Goal: Information Seeking & Learning: Learn about a topic

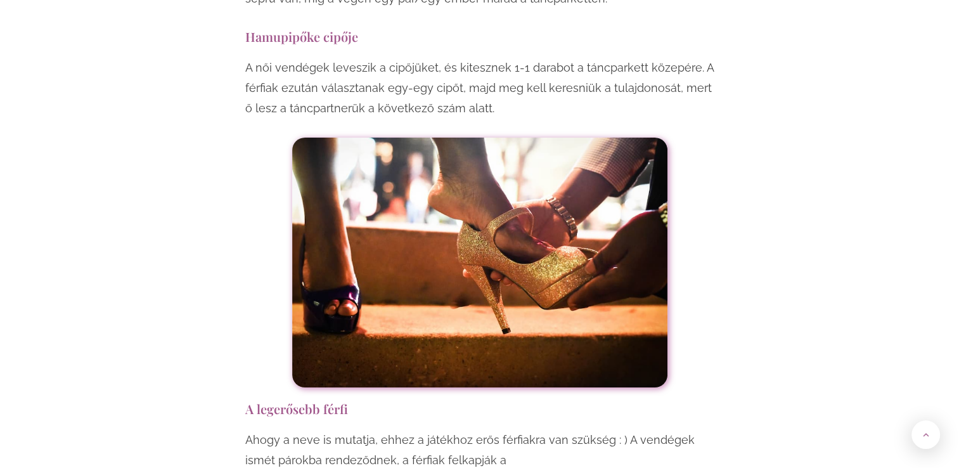
scroll to position [9574, 0]
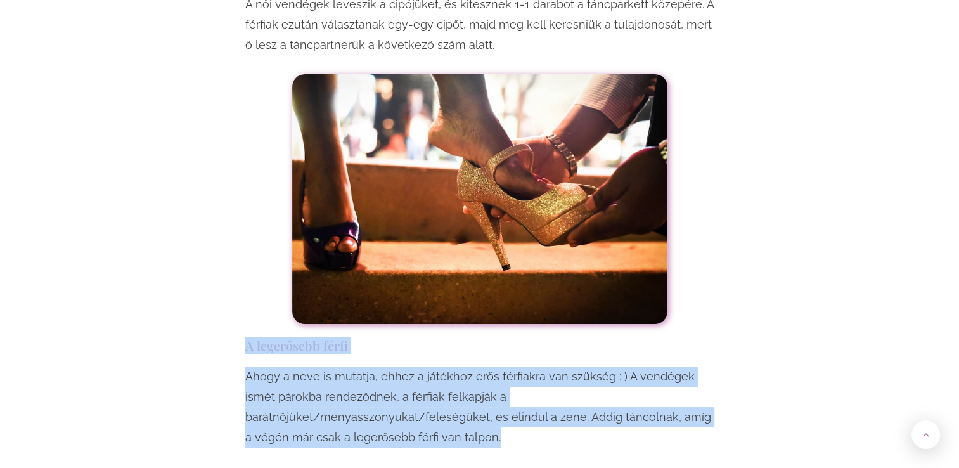
drag, startPoint x: 248, startPoint y: 204, endPoint x: 716, endPoint y: 273, distance: 473.6
click at [396, 366] on p "Ahogy a neve is mutatja, ehhez a játékhoz erős férfiakra van szükség : ) A vend…" at bounding box center [479, 406] width 469 height 81
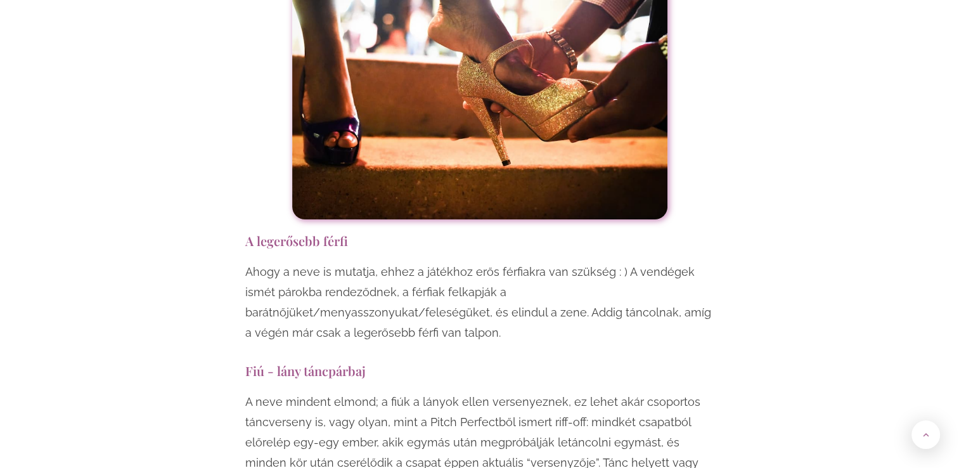
scroll to position [9700, 0]
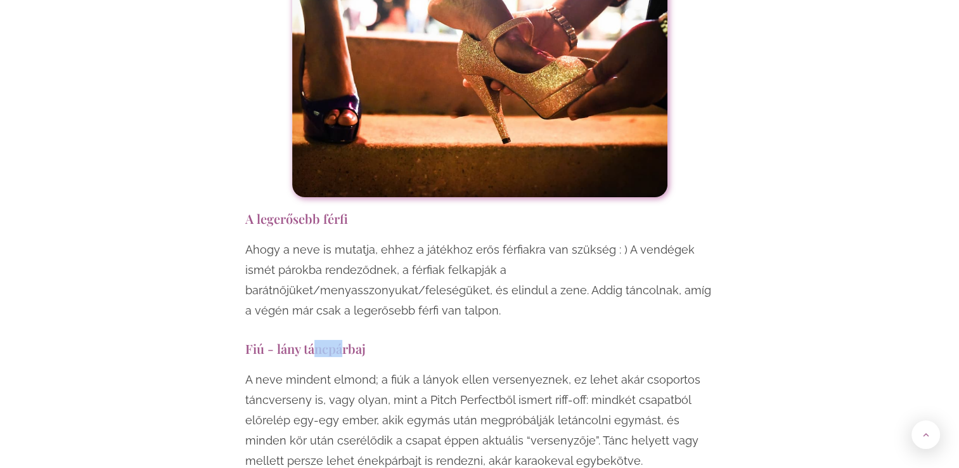
drag, startPoint x: 316, startPoint y: 186, endPoint x: 340, endPoint y: 187, distance: 24.1
click at [340, 340] on h3 "Fiú - lány táncpárbaj" at bounding box center [479, 348] width 469 height 17
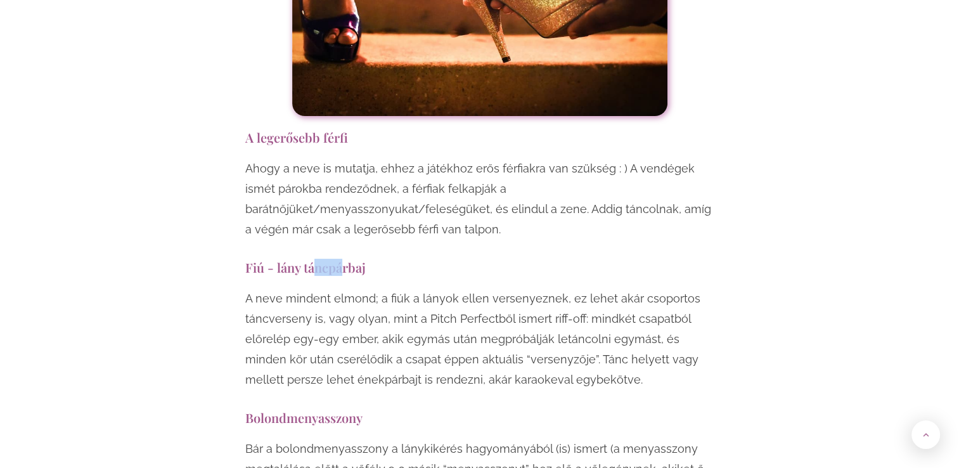
scroll to position [9637, 0]
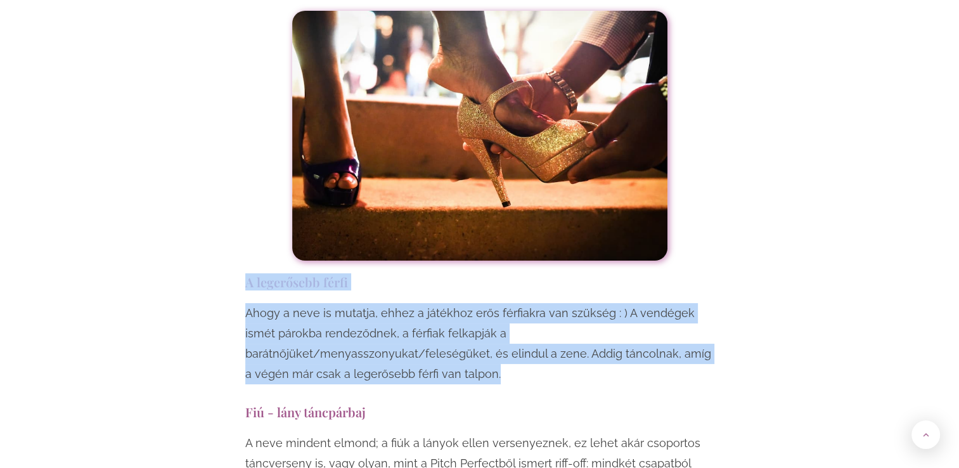
drag, startPoint x: 237, startPoint y: 145, endPoint x: 772, endPoint y: 226, distance: 541.2
copy div "A legerősebb férfi Ahogy a neve is mutatja, ehhez a játékhoz erős férfiakra van…"
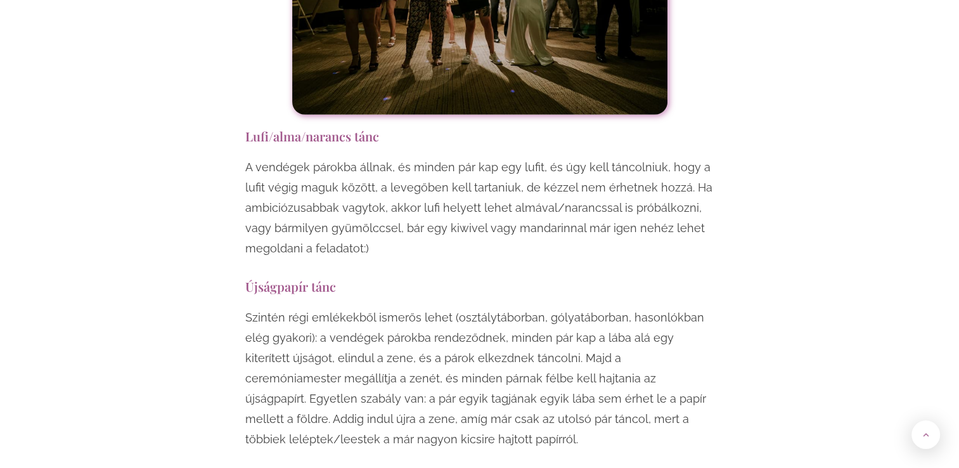
scroll to position [8749, 0]
